Goal: Task Accomplishment & Management: Use online tool/utility

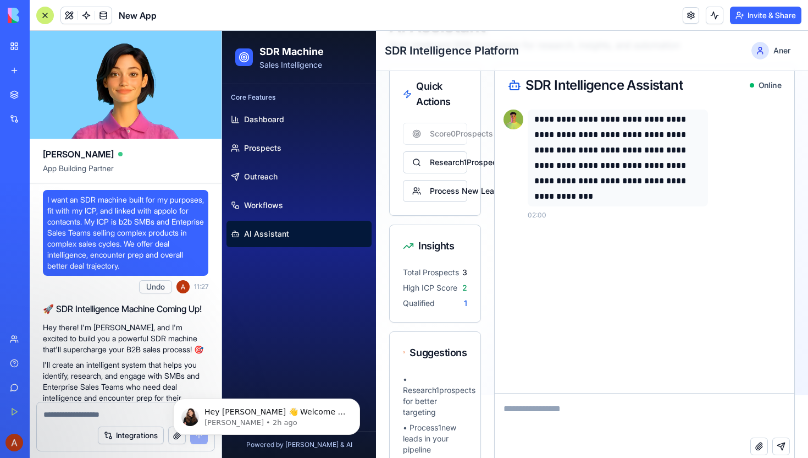
scroll to position [1705, 0]
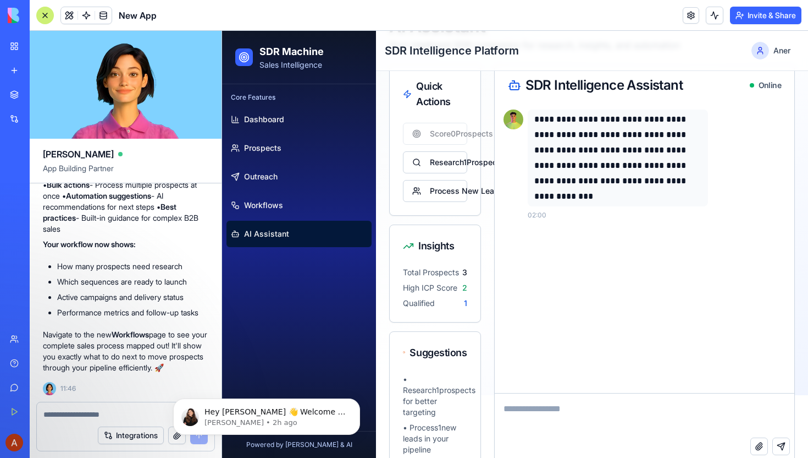
click at [46, 13] on div at bounding box center [45, 16] width 18 height 18
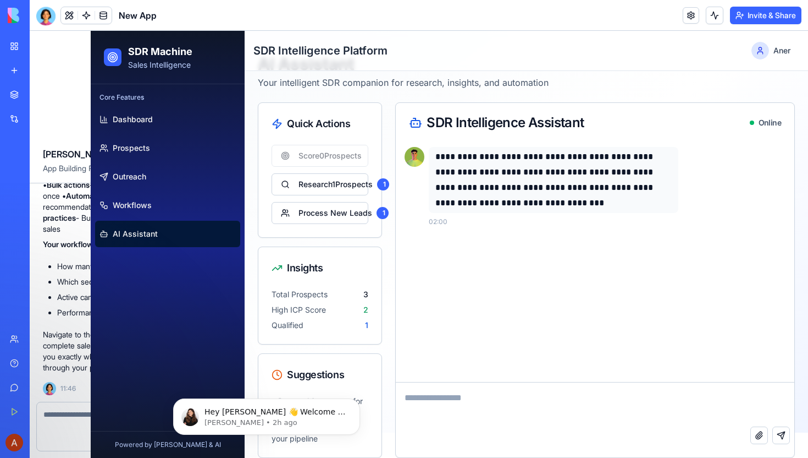
scroll to position [30, 0]
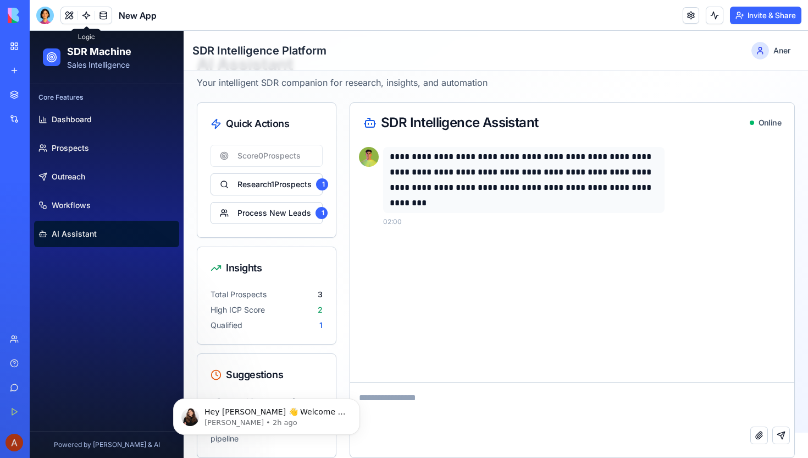
click at [415, 400] on textarea at bounding box center [572, 404] width 444 height 44
type textarea "*"
type textarea "**********"
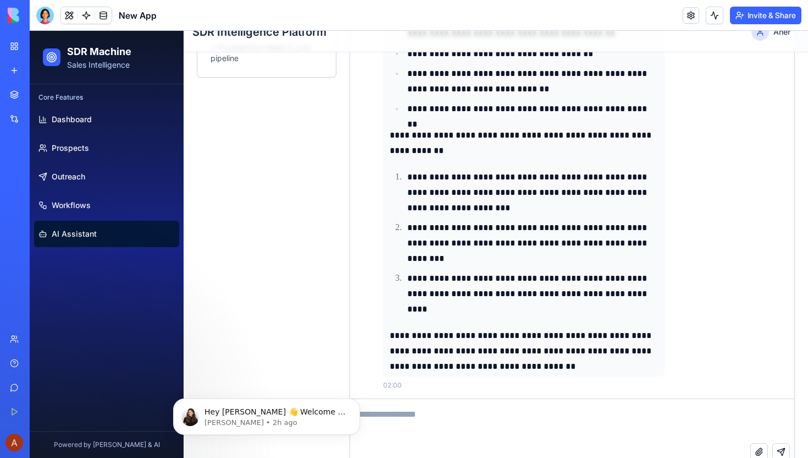
scroll to position [427, 0]
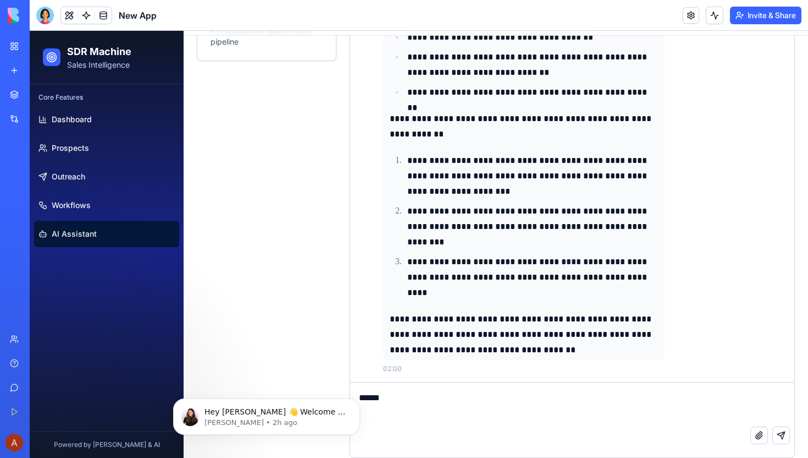
type textarea "*******"
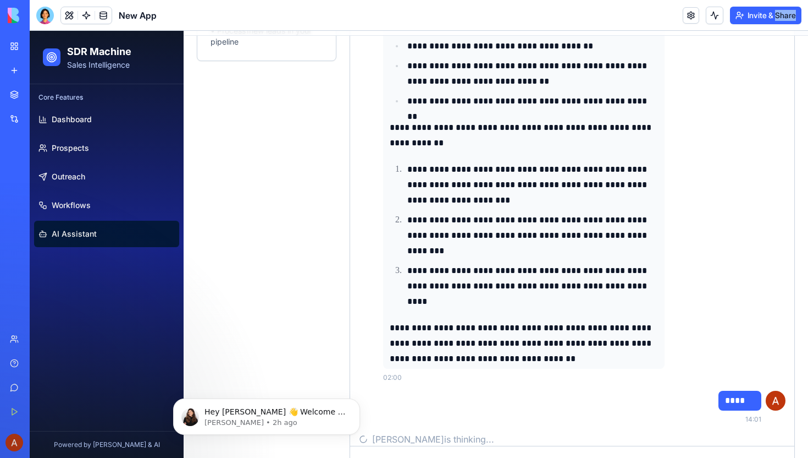
scroll to position [9, 0]
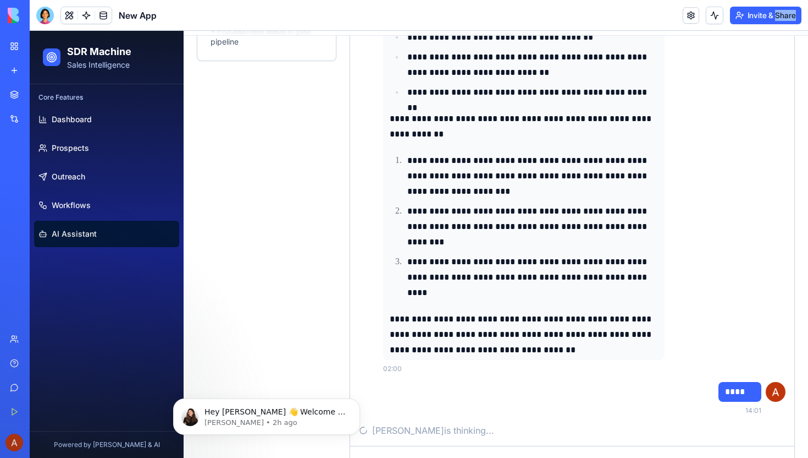
click at [750, 15] on button "Invite & Share" at bounding box center [765, 16] width 71 height 18
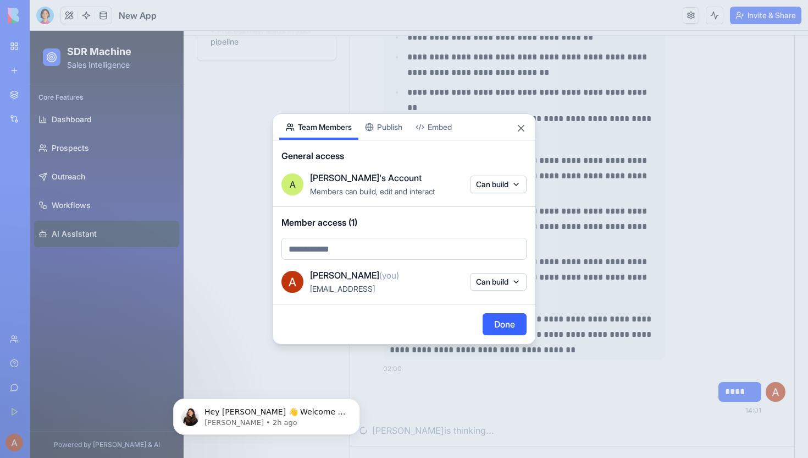
click at [406, 246] on body "BETA My Workspace New app Marketplace Integrations Recent Lead Scoring Engine N…" at bounding box center [404, 229] width 808 height 458
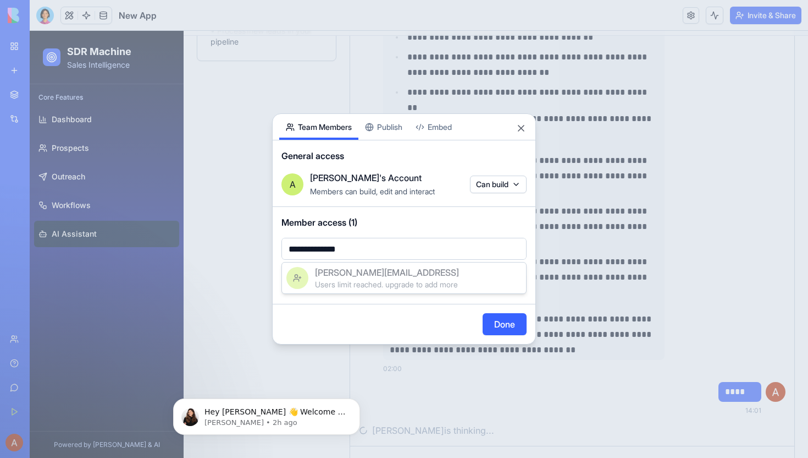
type input "**********"
click at [388, 126] on div at bounding box center [404, 229] width 808 height 458
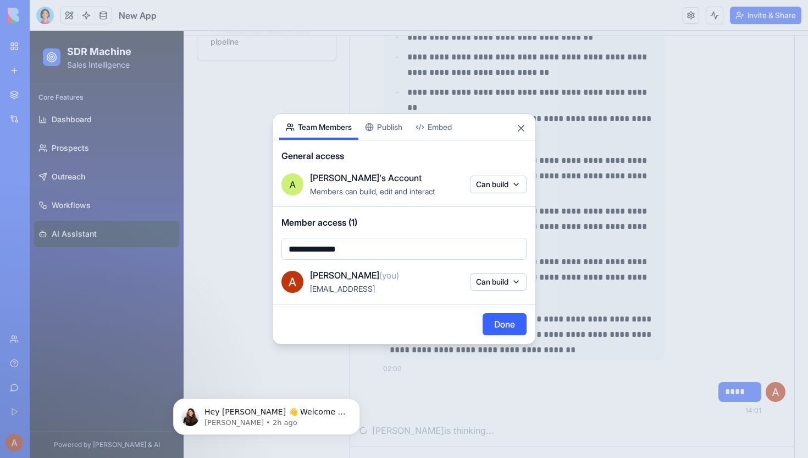
click at [387, 126] on div "**********" at bounding box center [404, 228] width 264 height 231
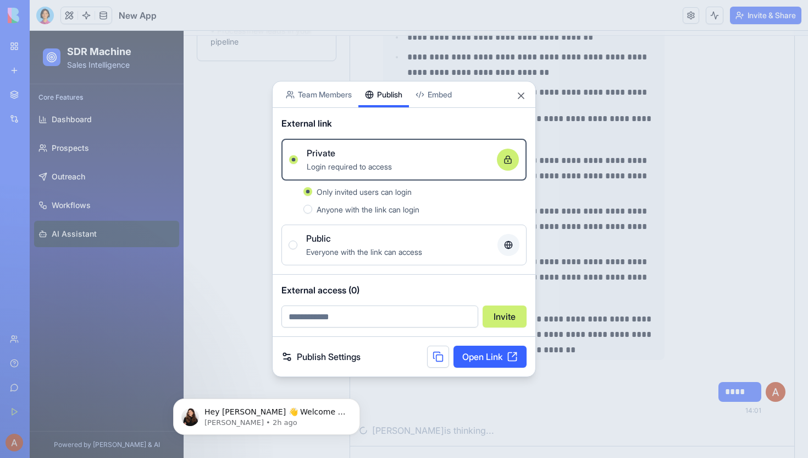
click at [374, 209] on span "Anyone with the link can login" at bounding box center [368, 209] width 103 height 9
click at [312, 209] on button "Anyone with the link can login" at bounding box center [308, 209] width 9 height 9
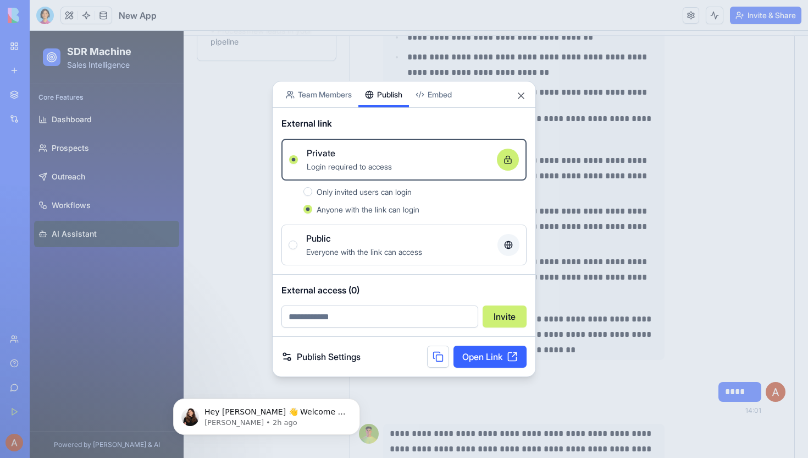
click at [499, 360] on link "Open Link" at bounding box center [490, 356] width 73 height 22
click at [522, 94] on button "Close" at bounding box center [521, 95] width 11 height 11
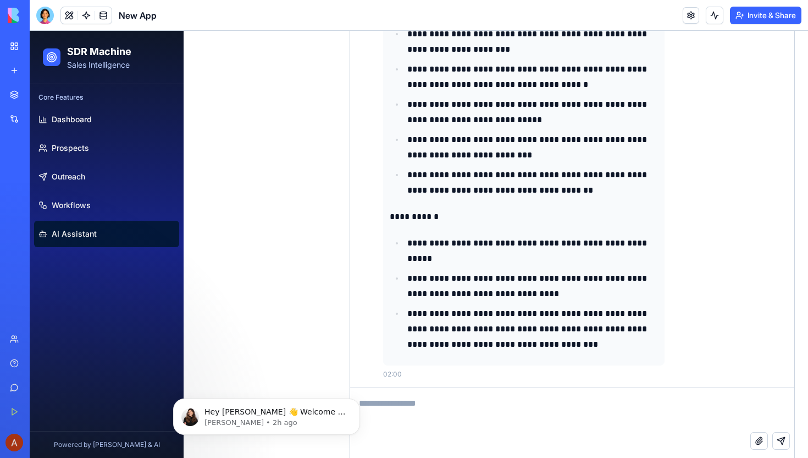
scroll to position [2246, 0]
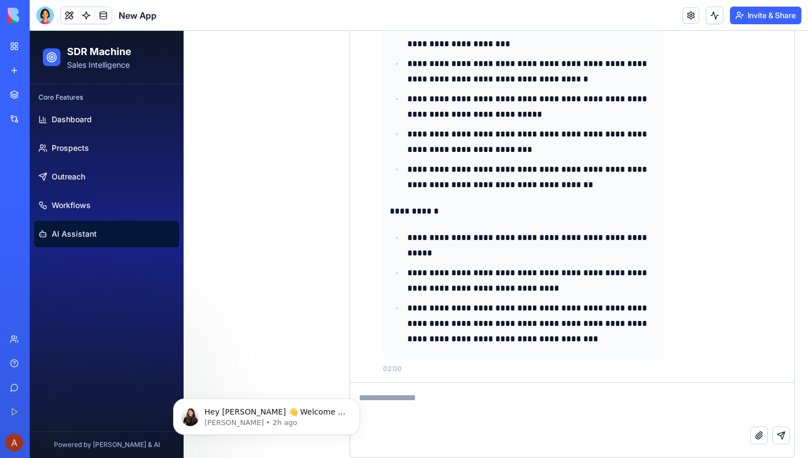
click at [439, 401] on textarea at bounding box center [572, 404] width 444 height 44
click at [497, 401] on textarea "**********" at bounding box center [572, 404] width 444 height 44
paste textarea "**********"
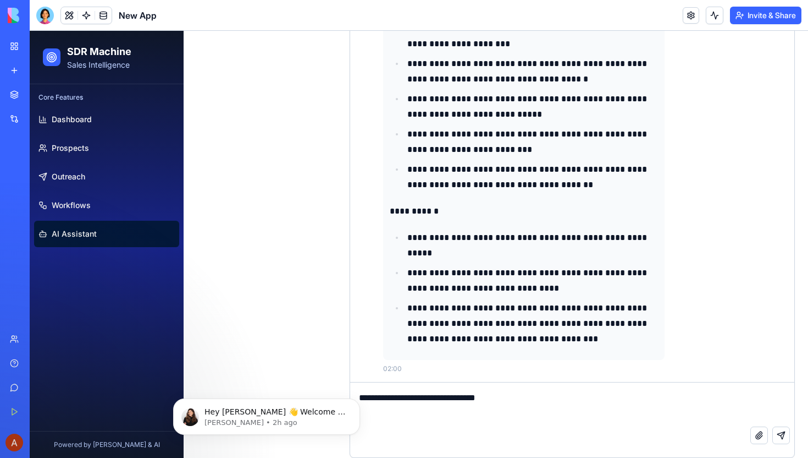
type textarea "**********"
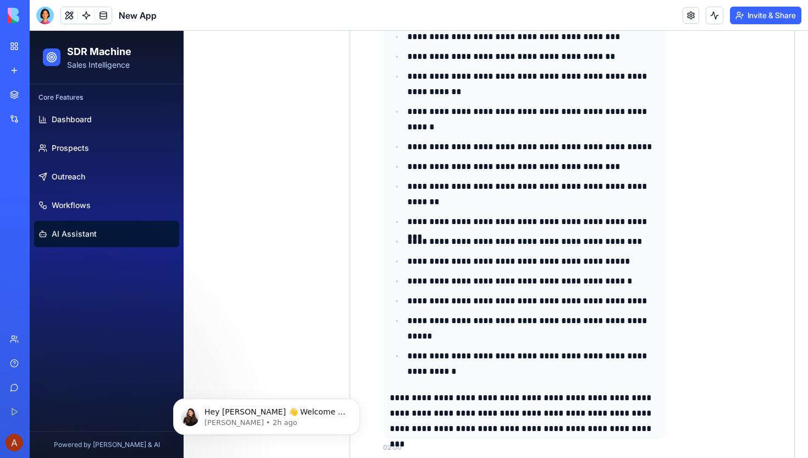
scroll to position [3051, 0]
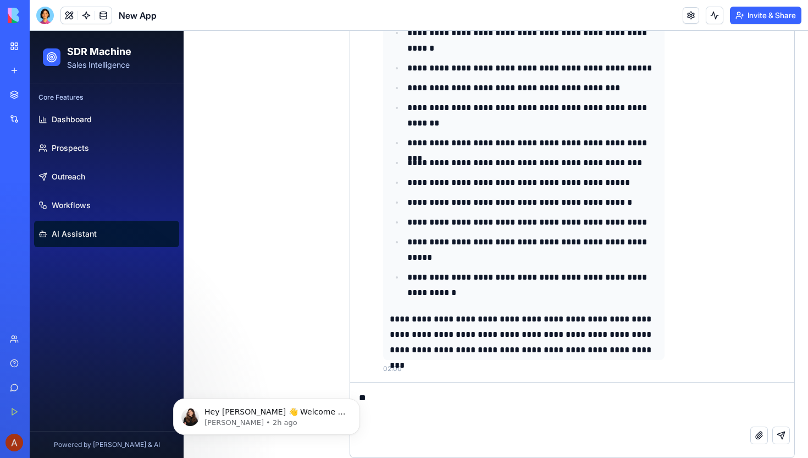
type textarea "***"
click at [423, 433] on span "[PERSON_NAME] is thinking..." at bounding box center [433, 429] width 122 height 13
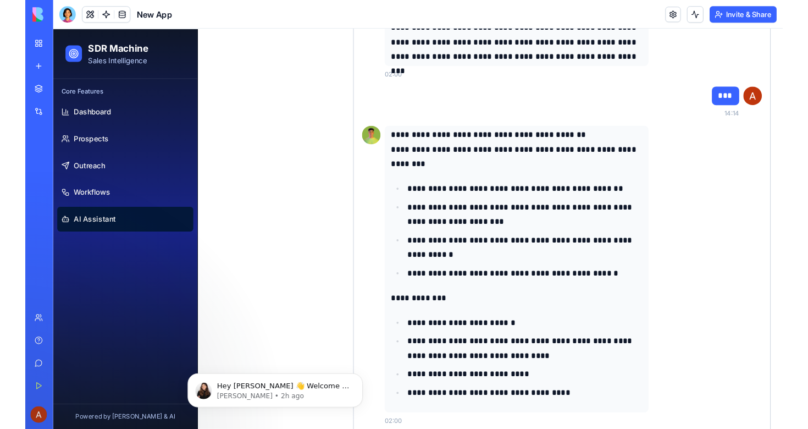
scroll to position [3421, 0]
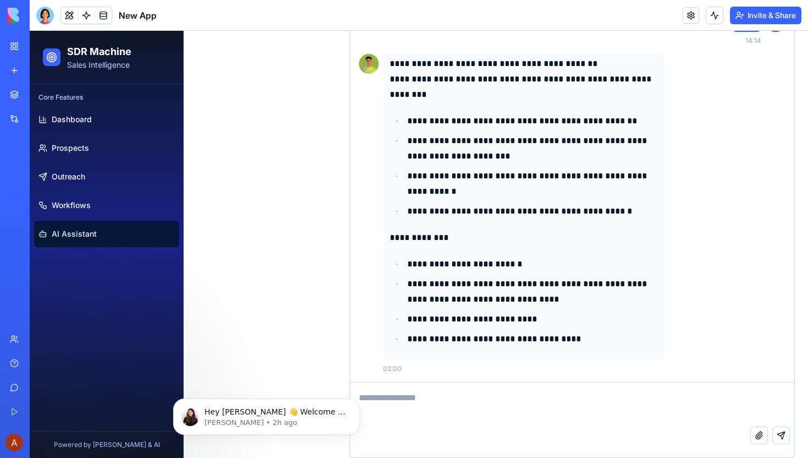
click at [447, 400] on textarea at bounding box center [572, 404] width 444 height 44
type textarea "*"
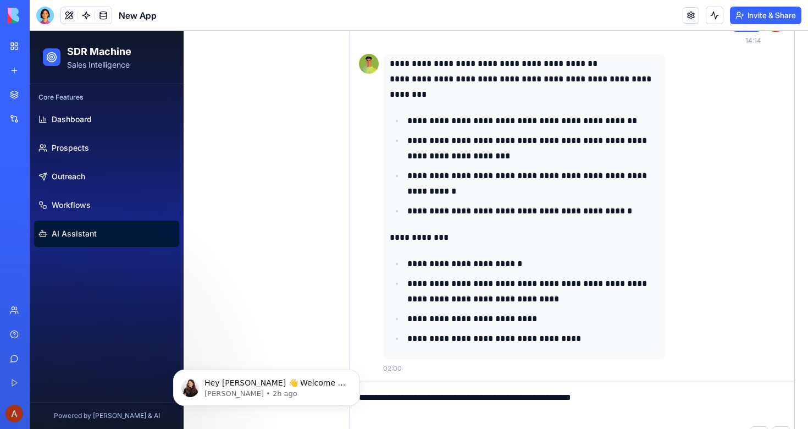
type textarea "**********"
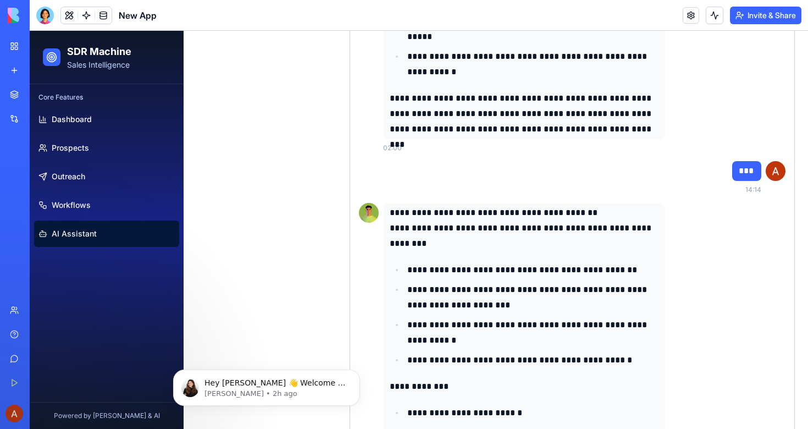
scroll to position [3513, 0]
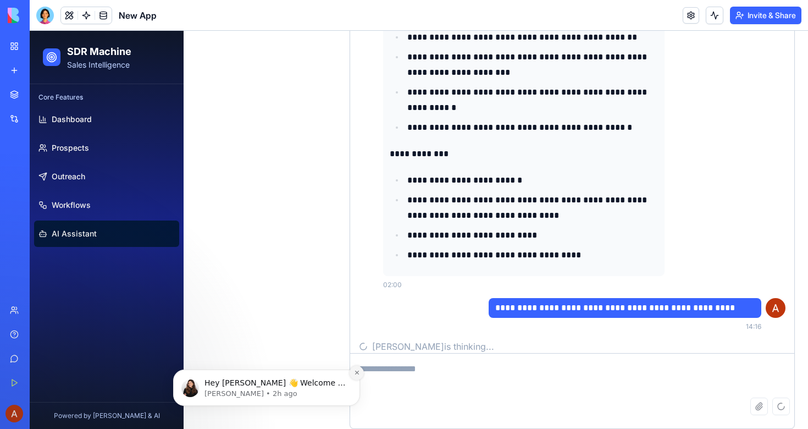
click at [360, 374] on button "Dismiss notification" at bounding box center [357, 373] width 14 height 14
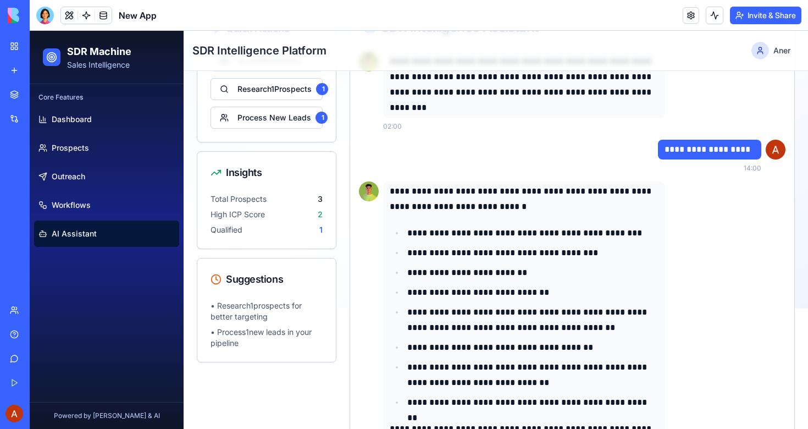
scroll to position [0, 0]
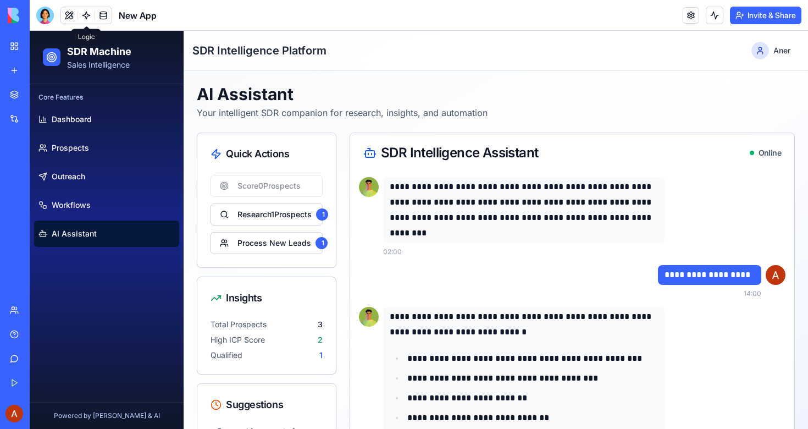
click at [52, 54] on circle at bounding box center [51, 56] width 5 height 5
click at [79, 54] on h2 "SDR Machine" at bounding box center [99, 51] width 64 height 15
click at [69, 113] on link "Dashboard" at bounding box center [106, 119] width 145 height 26
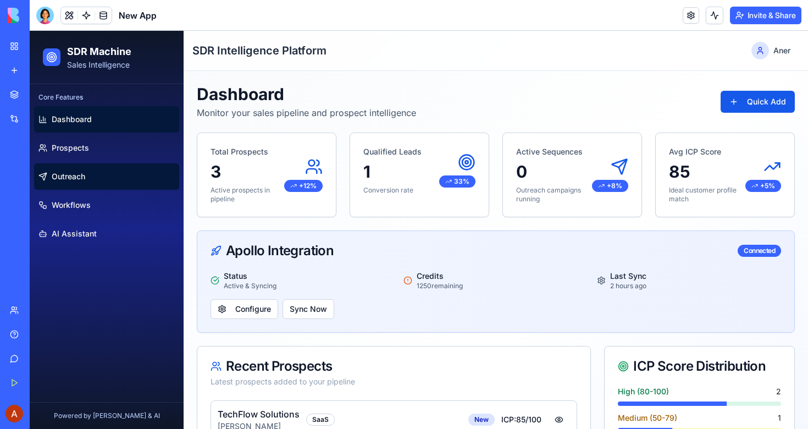
click at [71, 174] on span "Outreach" at bounding box center [69, 176] width 34 height 11
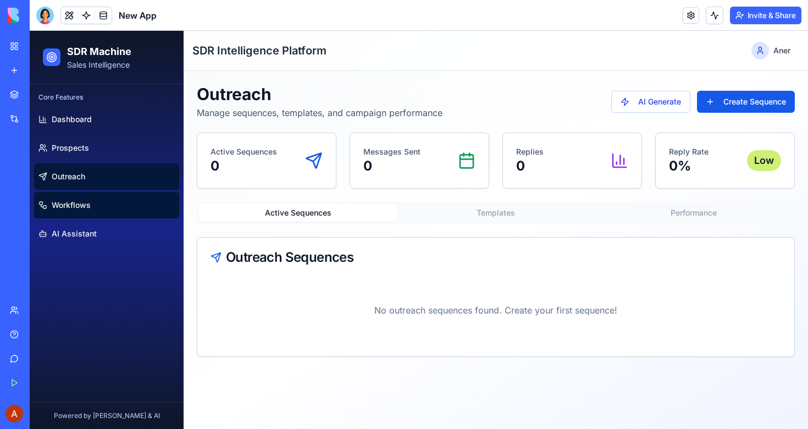
click at [69, 207] on span "Workflows" at bounding box center [71, 205] width 39 height 11
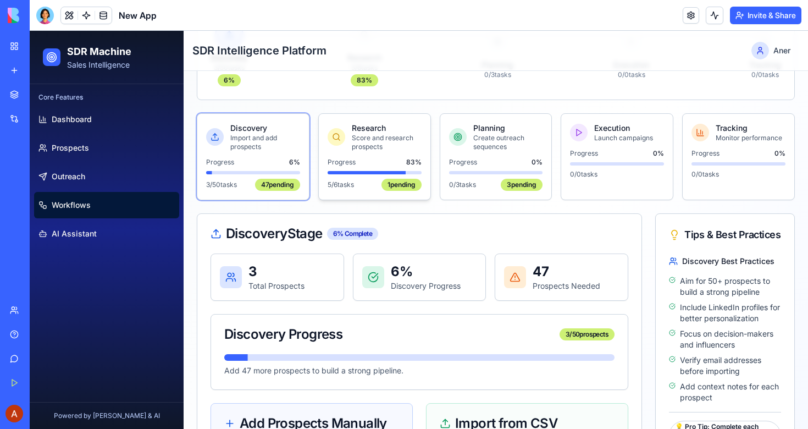
scroll to position [174, 0]
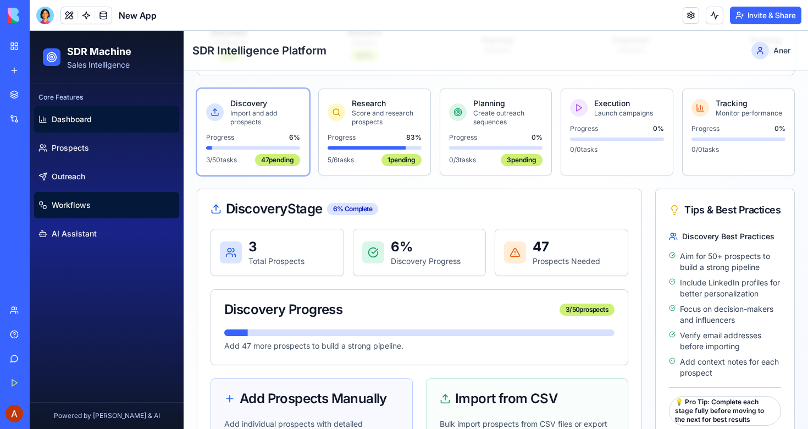
click at [70, 125] on link "Dashboard" at bounding box center [106, 119] width 145 height 26
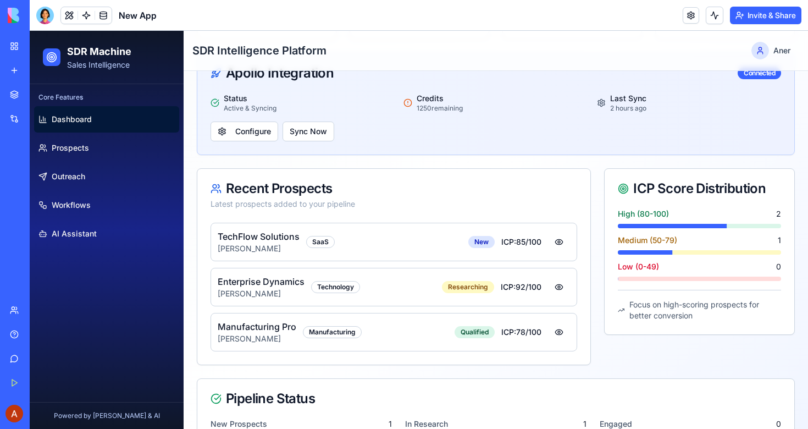
scroll to position [214, 0]
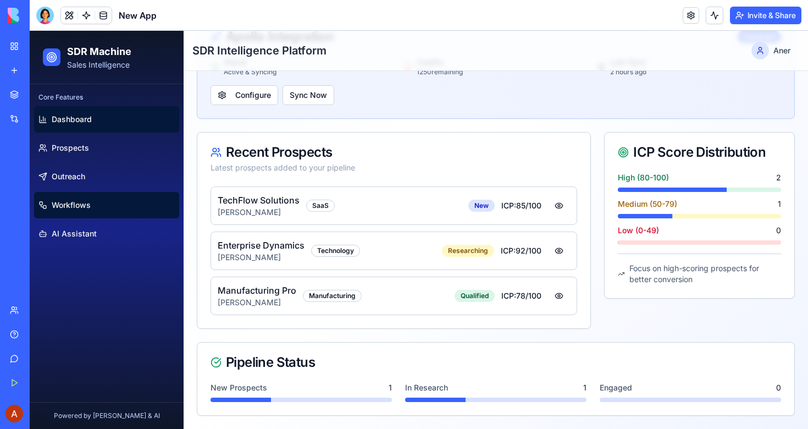
click at [59, 207] on span "Workflows" at bounding box center [71, 205] width 39 height 11
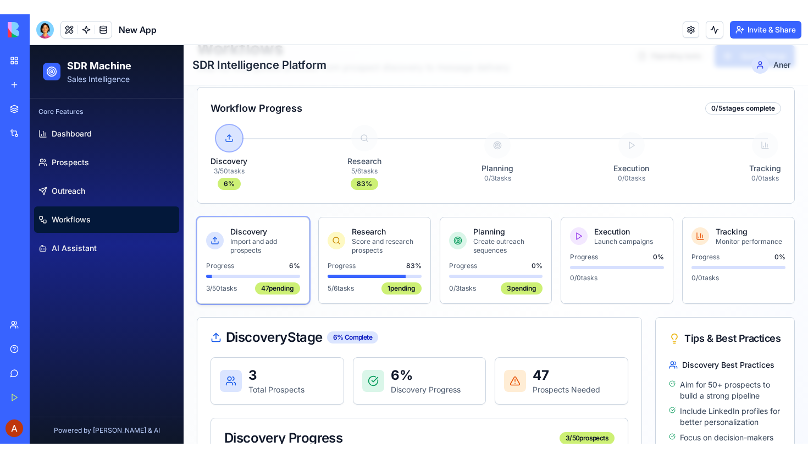
scroll to position [60, 0]
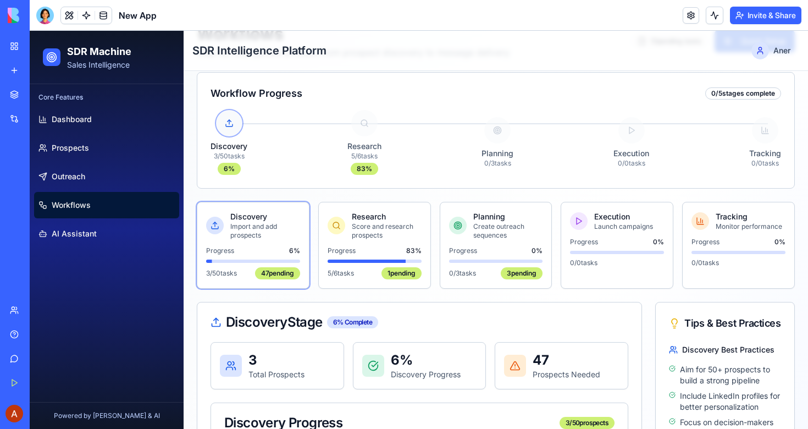
click at [227, 121] on button at bounding box center [229, 123] width 26 height 26
click at [365, 123] on div "Research 5 / 6 tasks 83 %" at bounding box center [365, 142] width 34 height 65
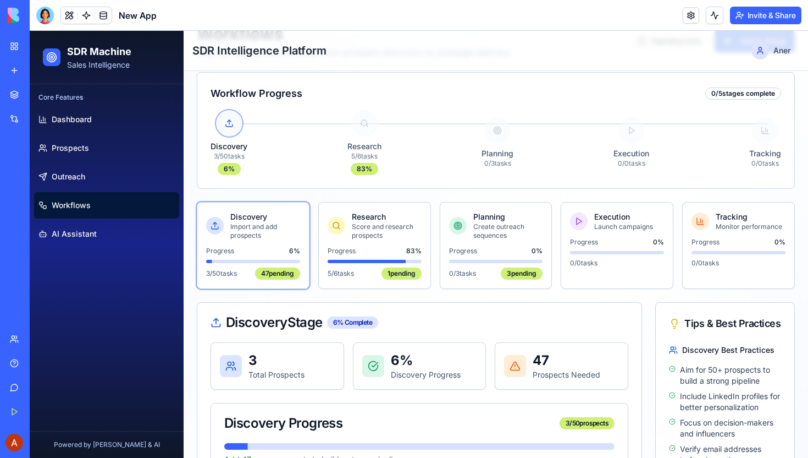
click at [227, 120] on button at bounding box center [229, 123] width 26 height 26
click at [69, 115] on span "Dashboard" at bounding box center [72, 119] width 40 height 11
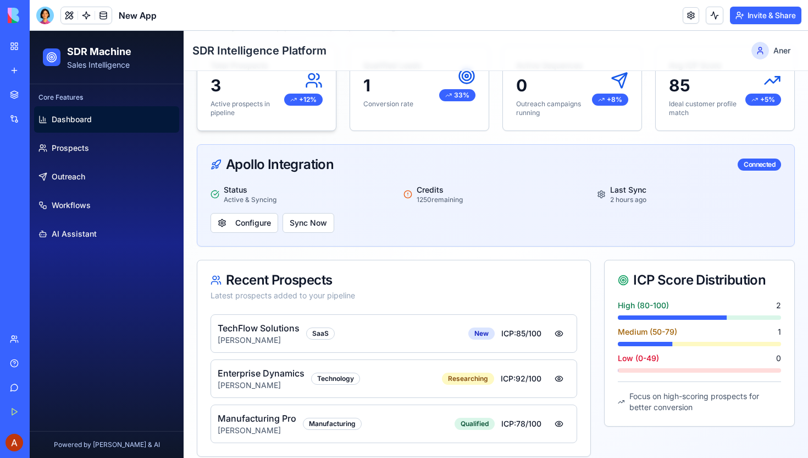
scroll to position [85, 0]
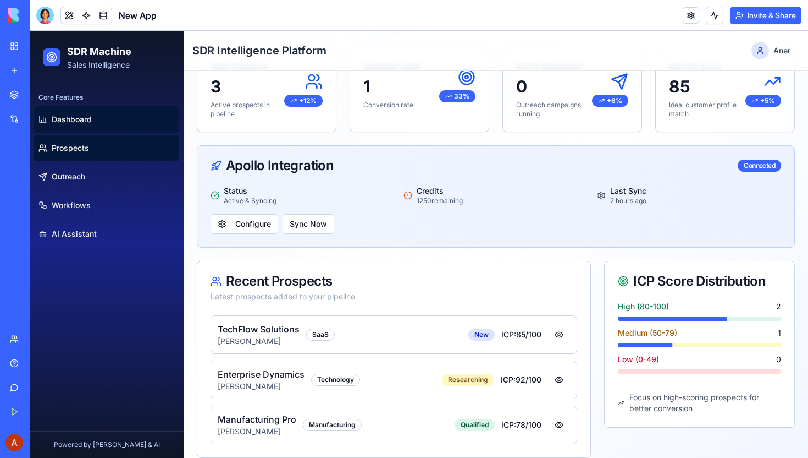
click at [85, 150] on span "Prospects" at bounding box center [70, 147] width 37 height 11
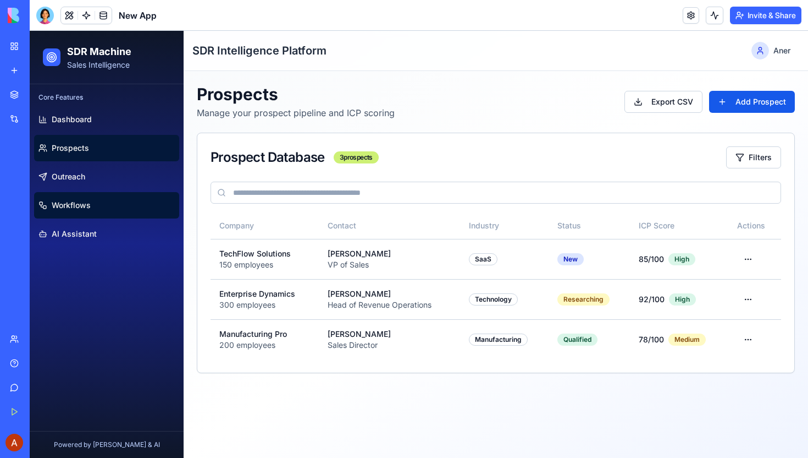
click at [64, 208] on span "Workflows" at bounding box center [71, 205] width 39 height 11
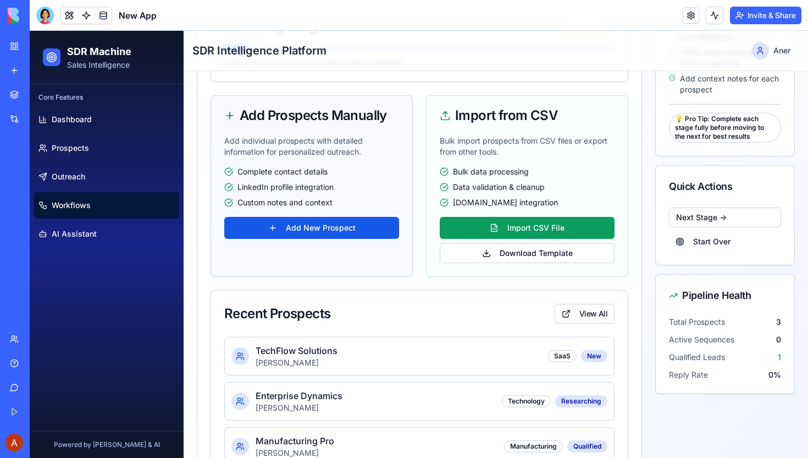
scroll to position [466, 0]
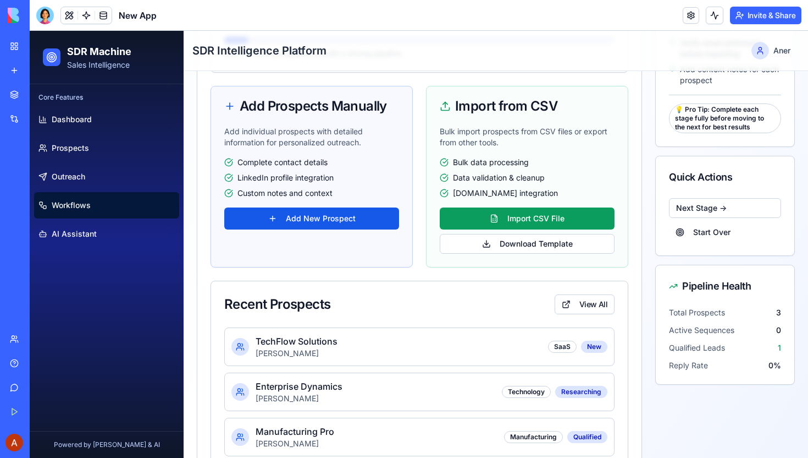
click at [41, 199] on div "New App" at bounding box center [25, 195] width 31 height 11
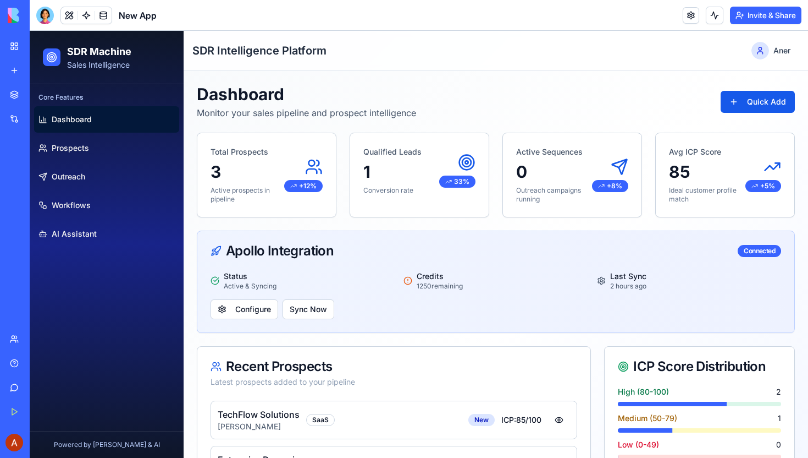
click at [9, 192] on link "New App" at bounding box center [25, 196] width 44 height 22
click at [153, 20] on span "New App" at bounding box center [138, 15] width 38 height 13
click at [151, 12] on span "New App" at bounding box center [138, 15] width 38 height 13
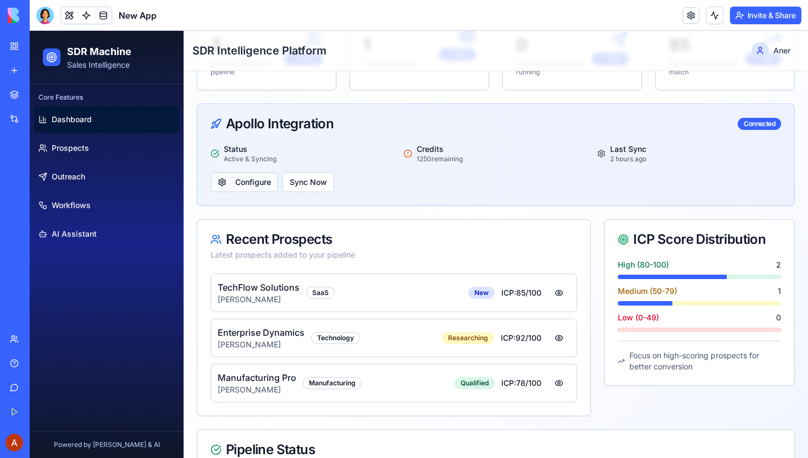
scroll to position [185, 0]
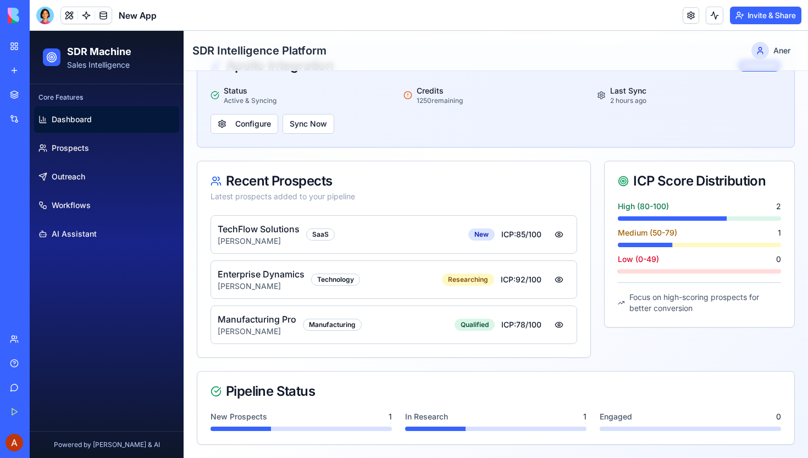
click at [70, 120] on span "Dashboard" at bounding box center [72, 119] width 40 height 11
click at [781, 52] on html "SDR Machine Sales Intelligence Core Features Dashboard Prospects Outreach Workf…" at bounding box center [419, 151] width 779 height 612
click at [527, 51] on html "SDR Machine Sales Intelligence Core Features Dashboard Prospects Outreach Workf…" at bounding box center [419, 151] width 779 height 612
click at [61, 145] on span "Prospects" at bounding box center [70, 147] width 37 height 11
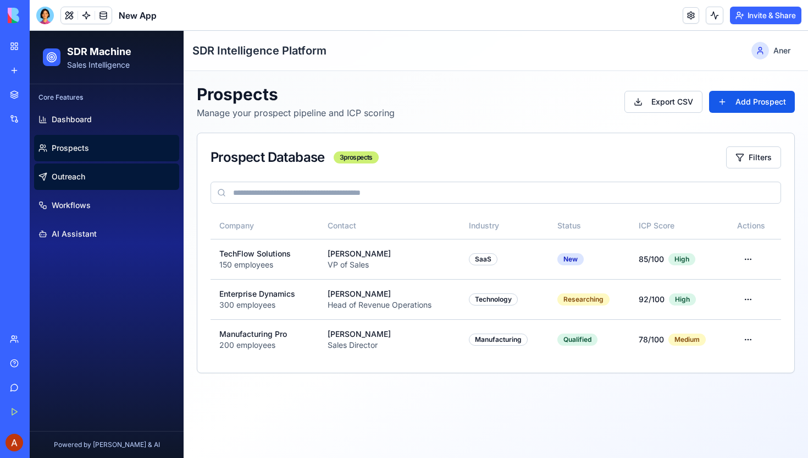
click at [58, 175] on span "Outreach" at bounding box center [69, 176] width 34 height 11
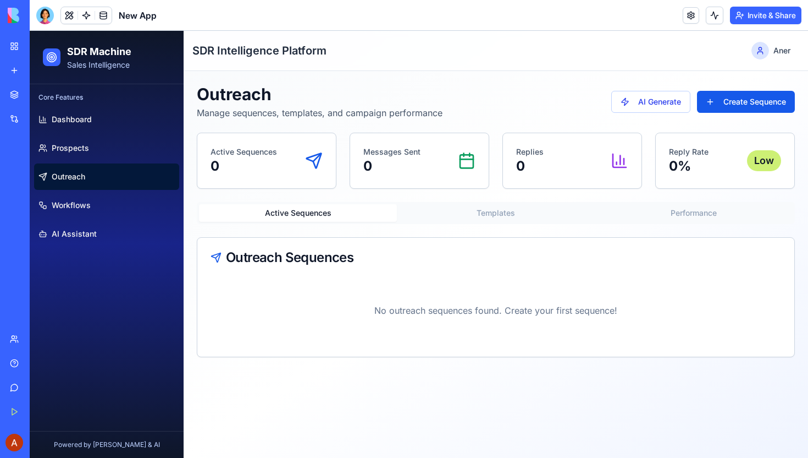
click at [315, 156] on icon at bounding box center [314, 161] width 18 height 18
click at [67, 13] on button at bounding box center [69, 15] width 16 height 16
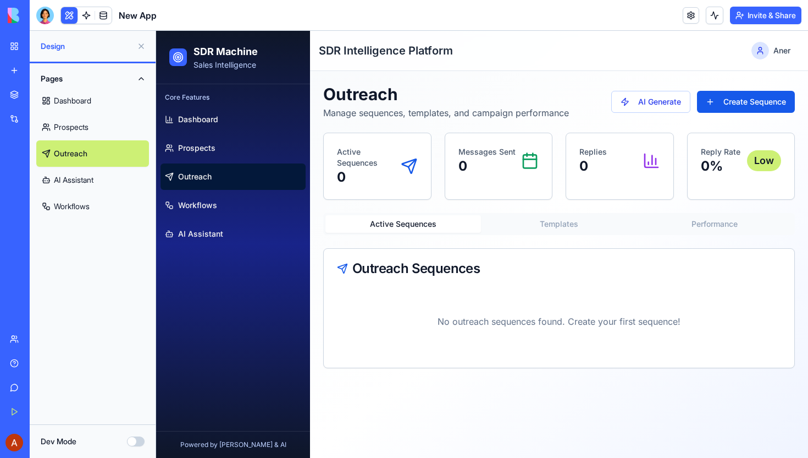
click at [81, 205] on link "Workflows" at bounding box center [92, 206] width 113 height 26
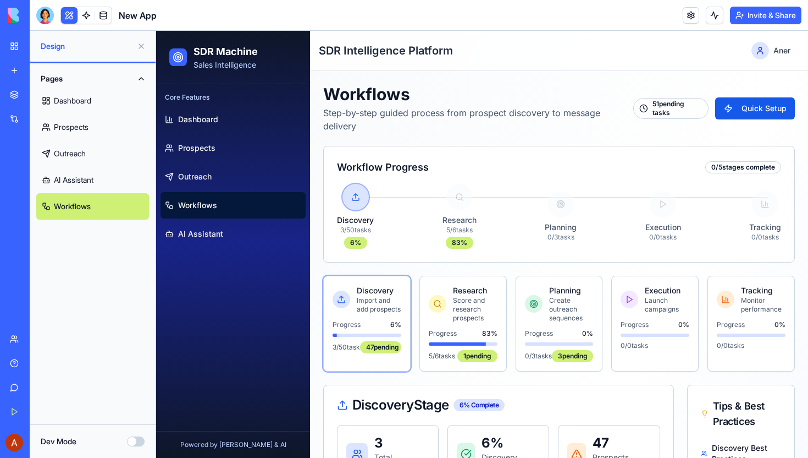
click at [139, 46] on button at bounding box center [142, 46] width 18 height 18
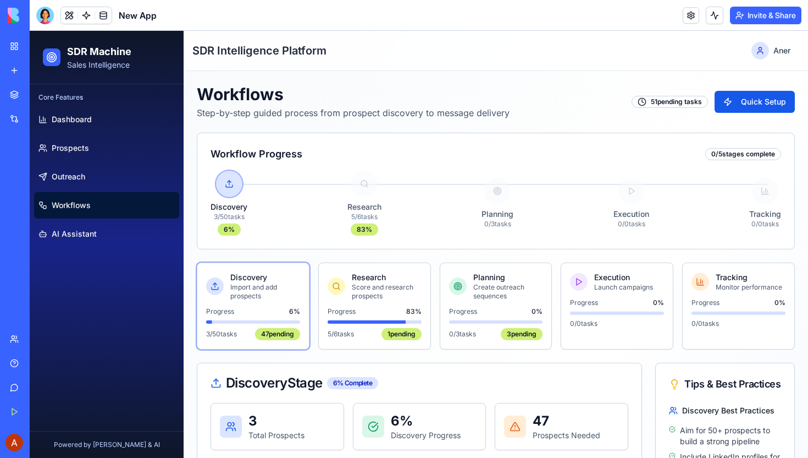
click at [676, 101] on div "51 pending tasks" at bounding box center [670, 102] width 76 height 12
click at [741, 101] on button "Quick Setup" at bounding box center [755, 102] width 80 height 22
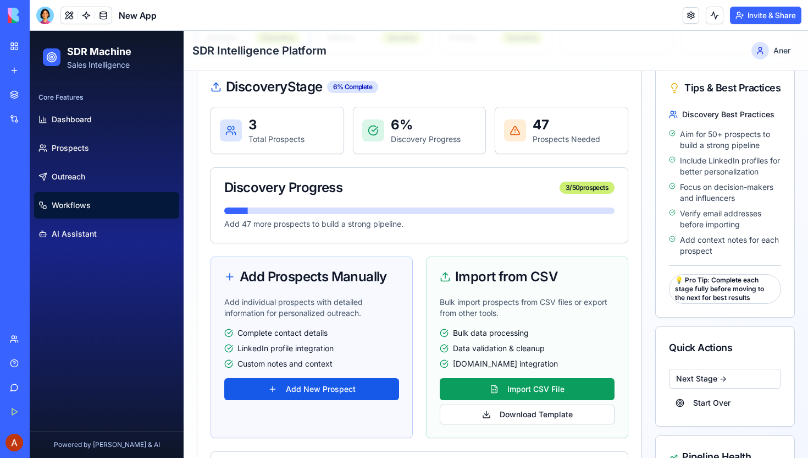
scroll to position [505, 0]
